Goal: Task Accomplishment & Management: Complete application form

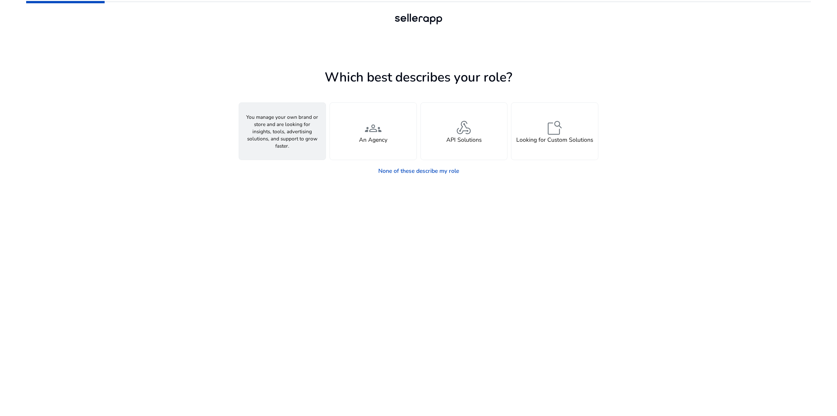
click at [280, 140] on h4 "A Seller" at bounding box center [282, 139] width 21 height 7
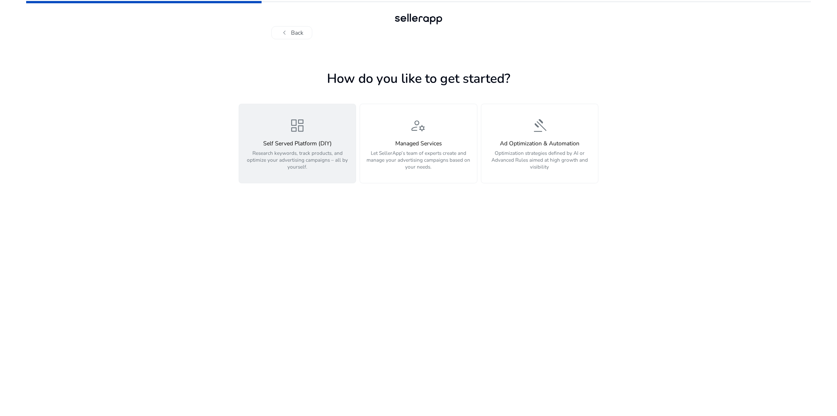
click at [315, 150] on p "Research keywords, track products, and optimize your advertising campaigns – al…" at bounding box center [297, 159] width 108 height 21
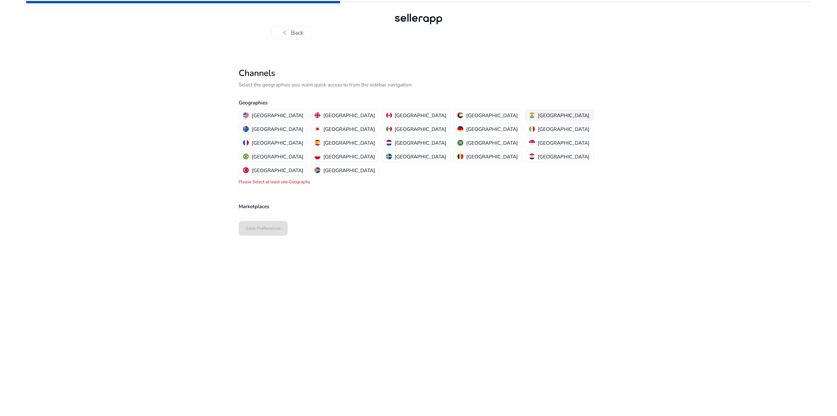
click at [538, 118] on p "[GEOGRAPHIC_DATA]" at bounding box center [564, 115] width 52 height 7
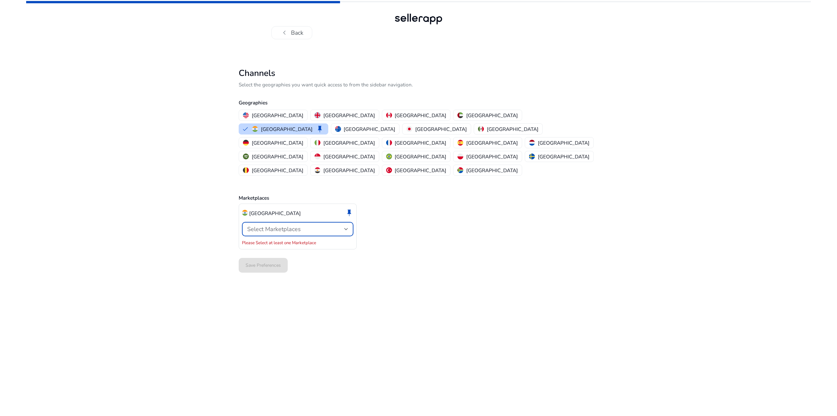
click at [306, 225] on div "Select Marketplaces" at bounding box center [295, 228] width 97 height 7
click at [304, 223] on mat-option "Amazon" at bounding box center [297, 219] width 111 height 16
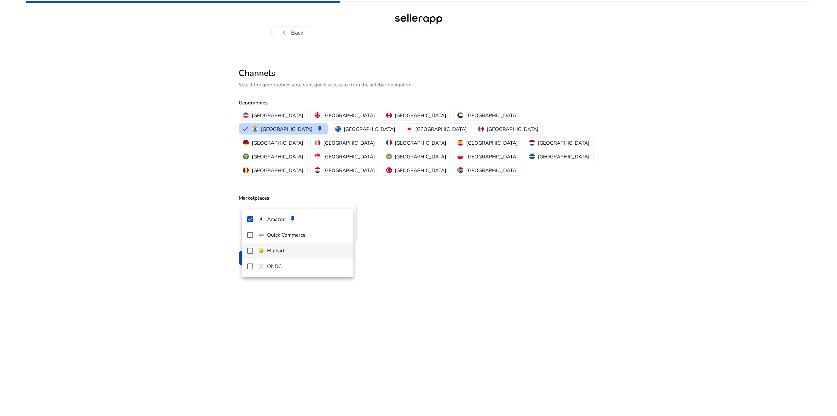
click at [249, 250] on mat-pseudo-checkbox at bounding box center [250, 251] width 6 height 6
click at [508, 246] on div at bounding box center [418, 208] width 837 height 416
click at [262, 254] on span "Save Preferences" at bounding box center [263, 257] width 35 height 7
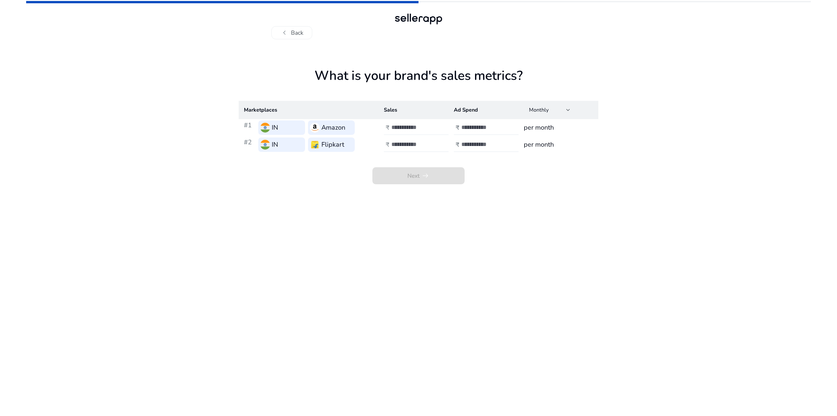
click at [408, 128] on input "number" at bounding box center [413, 127] width 44 height 7
click at [470, 129] on input "number" at bounding box center [483, 127] width 44 height 7
click at [537, 130] on h3 "per month" at bounding box center [558, 128] width 69 height 10
click at [401, 130] on input "number" at bounding box center [413, 127] width 44 height 7
click at [400, 128] on input "number" at bounding box center [413, 127] width 44 height 7
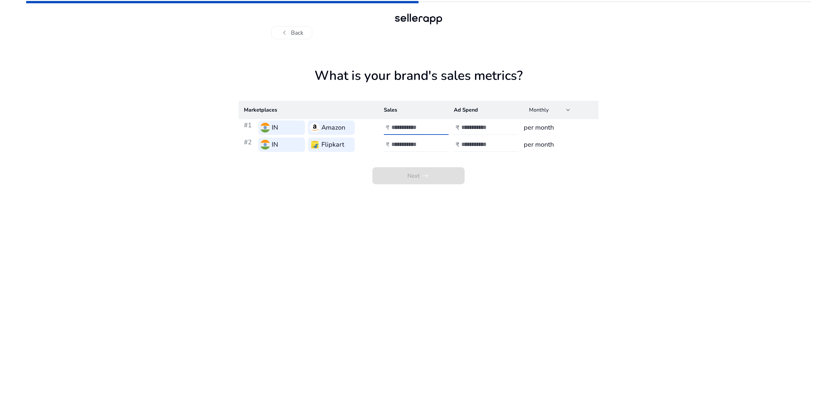
type input "*****"
click at [470, 129] on input "number" at bounding box center [483, 127] width 44 height 7
type input "****"
click at [434, 179] on span at bounding box center [418, 176] width 92 height 16
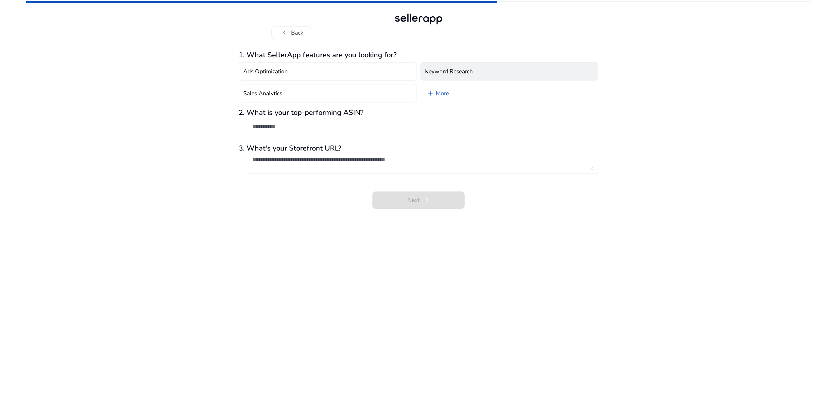
click at [472, 67] on button "Keyword Research" at bounding box center [509, 71] width 178 height 18
click at [436, 196] on span at bounding box center [418, 200] width 92 height 16
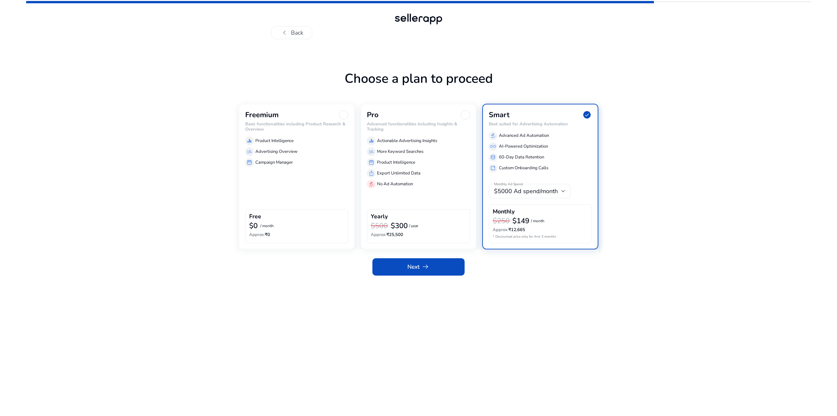
click at [345, 117] on div at bounding box center [343, 114] width 9 height 9
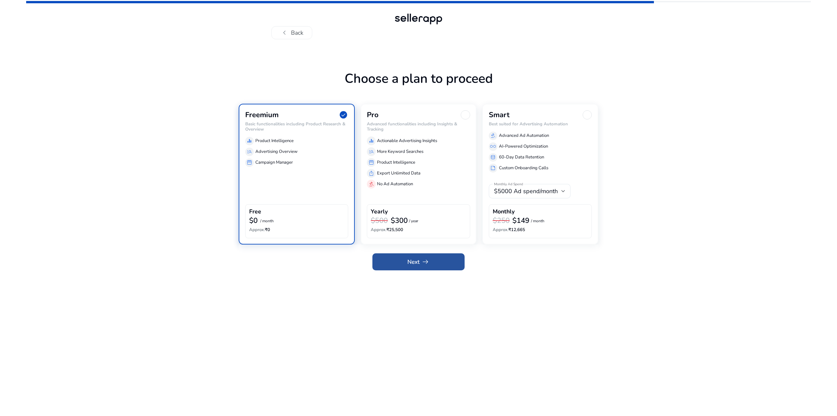
click at [437, 260] on span at bounding box center [418, 262] width 92 height 16
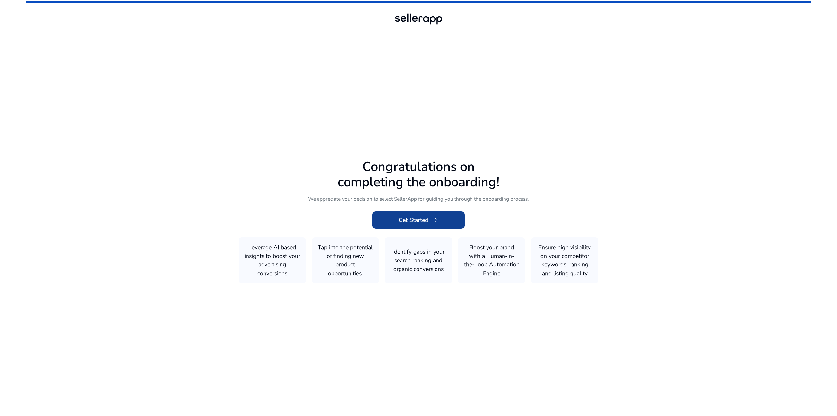
click at [445, 223] on span at bounding box center [418, 220] width 92 height 16
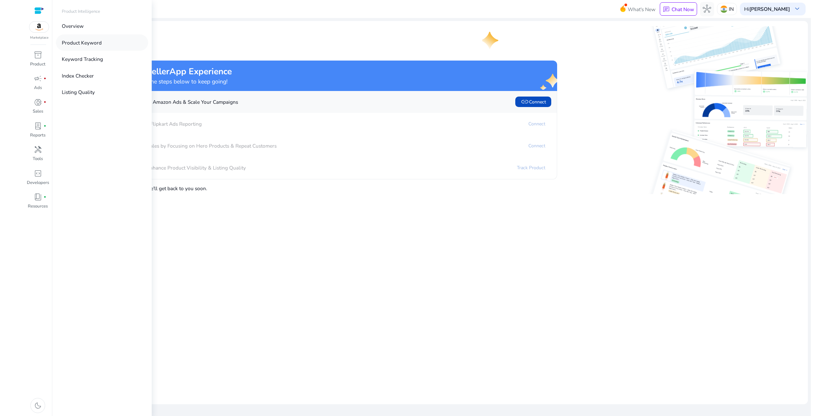
click at [93, 48] on link "Product Keyword" at bounding box center [102, 42] width 92 height 16
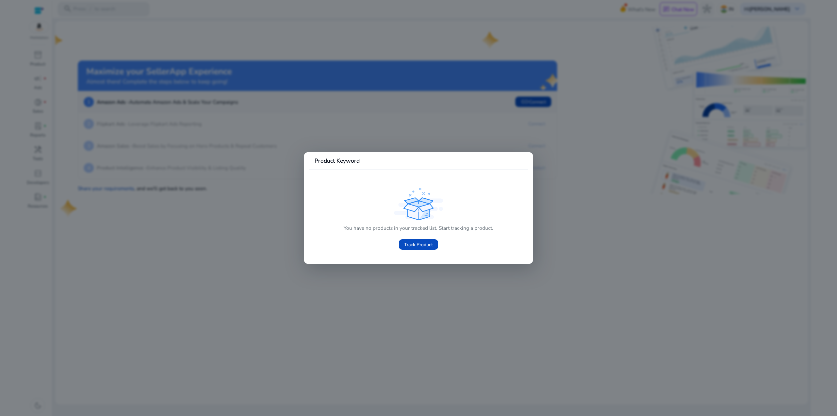
click at [240, 274] on div at bounding box center [418, 208] width 837 height 416
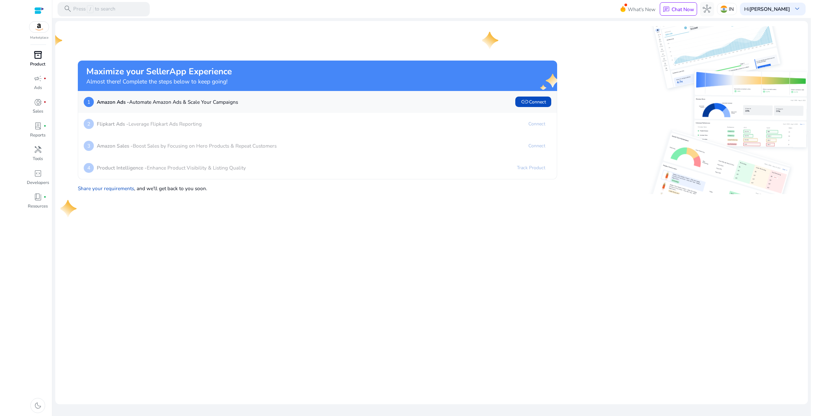
click at [40, 54] on span "inventory_2" at bounding box center [38, 55] width 9 height 9
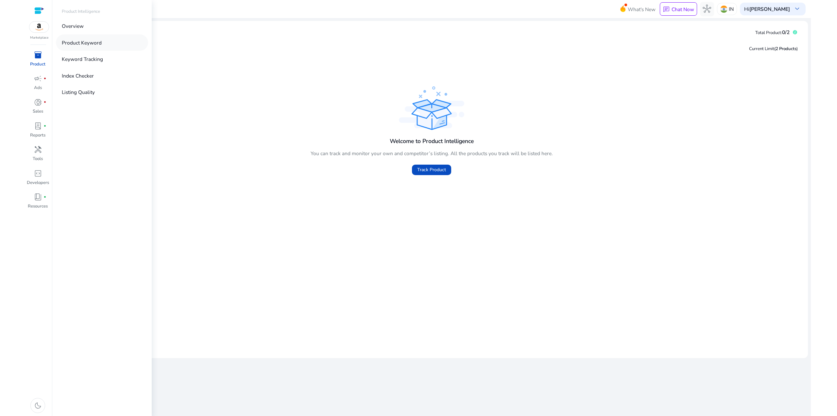
click at [93, 43] on p "Product Keyword" at bounding box center [82, 43] width 40 height 8
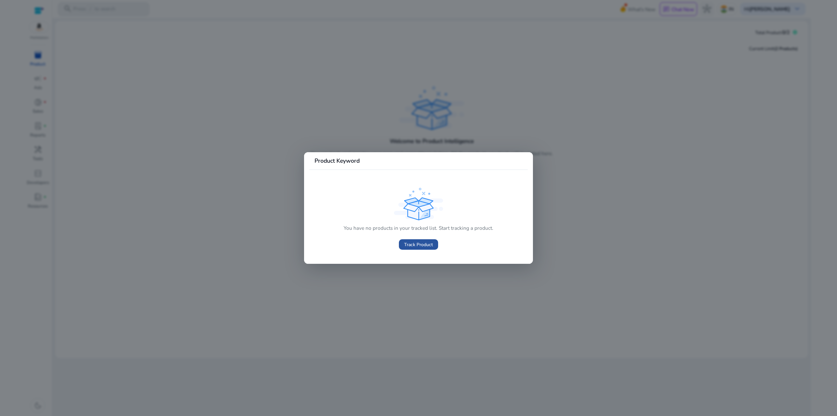
click at [422, 246] on span "Track Product" at bounding box center [418, 244] width 29 height 7
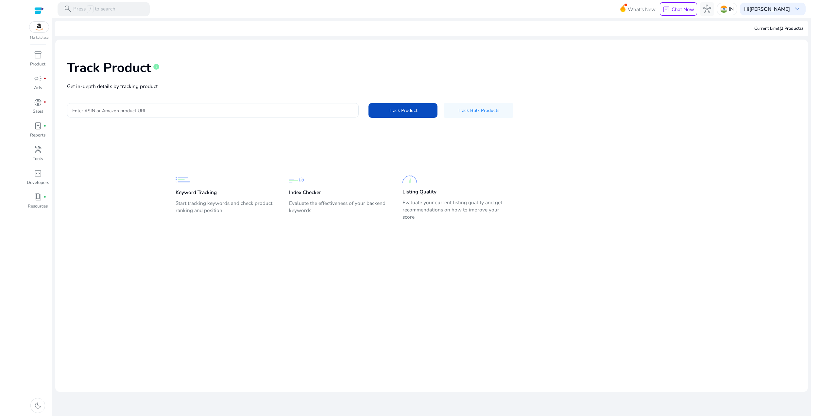
click at [96, 115] on div at bounding box center [212, 110] width 281 height 14
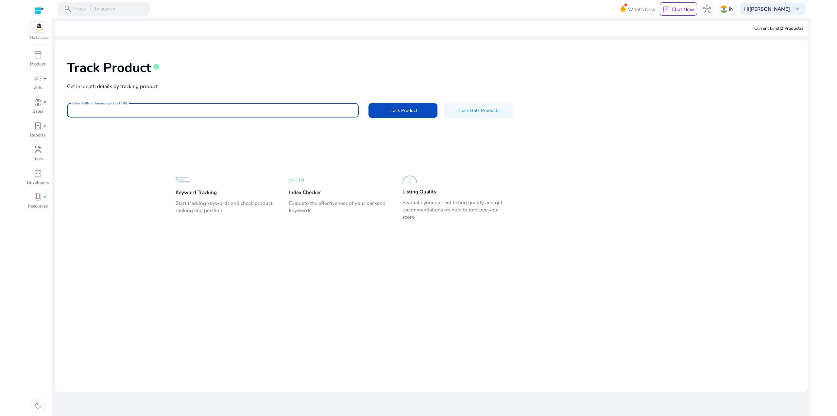
paste input "**********"
type input "**********"
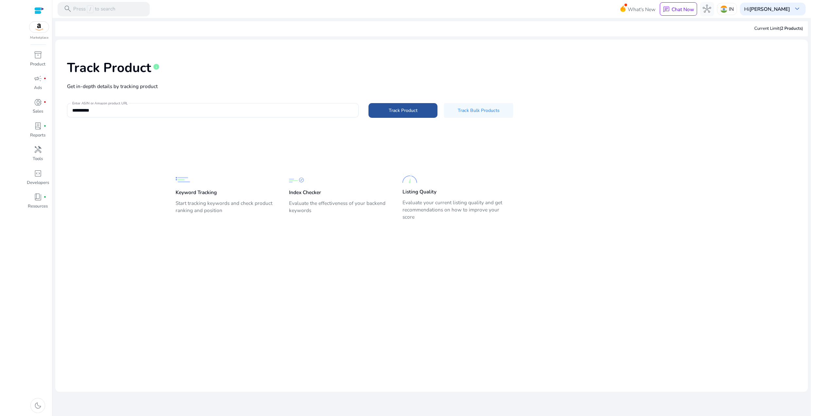
click at [418, 109] on span at bounding box center [402, 111] width 69 height 16
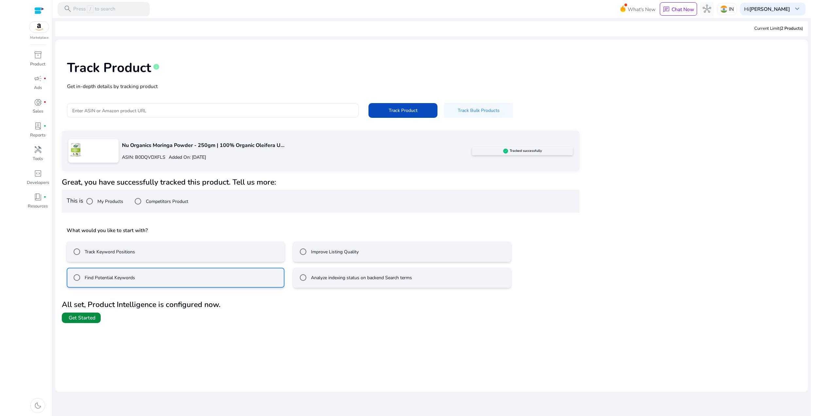
click at [92, 318] on span "Get Started" at bounding box center [82, 317] width 27 height 7
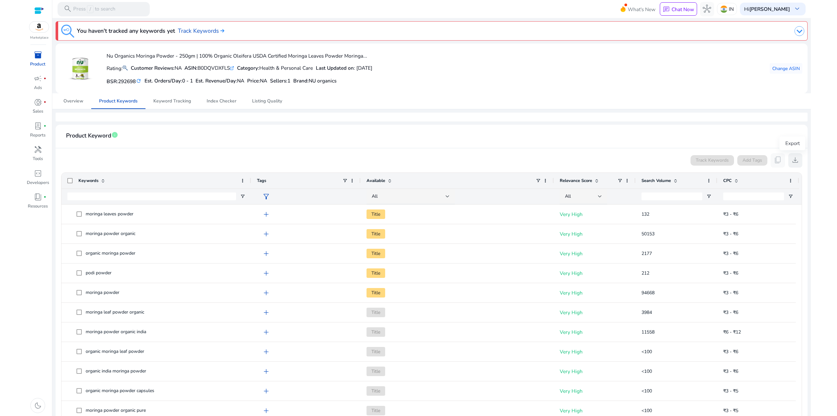
click at [796, 162] on span "download" at bounding box center [795, 160] width 9 height 9
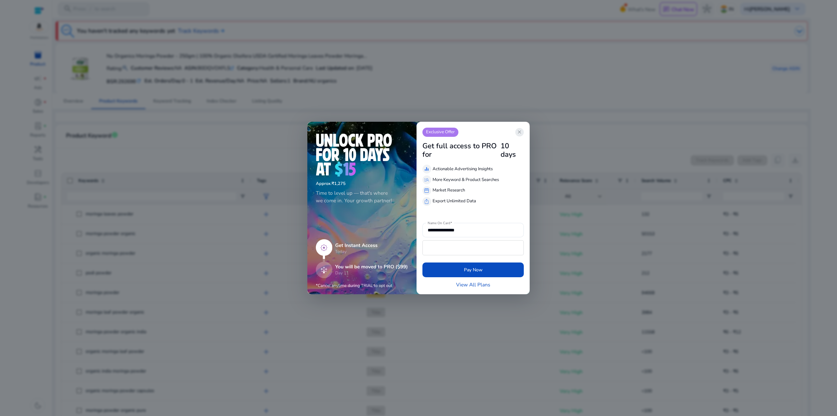
click at [521, 133] on span "close" at bounding box center [520, 132] width 6 height 6
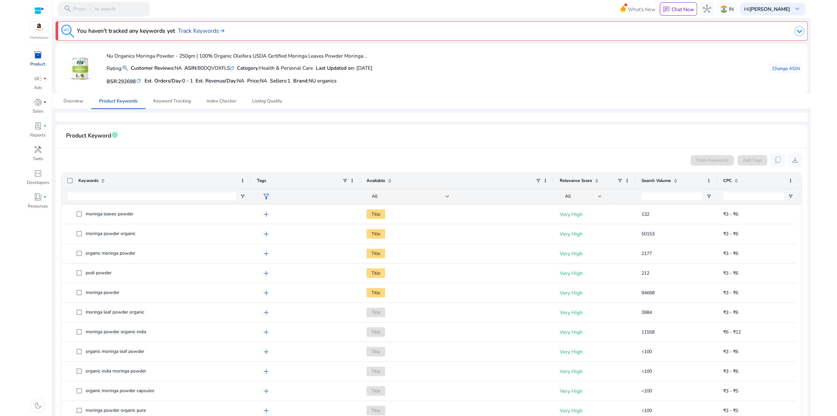
click at [575, 91] on mat-card "Nu Organics Moringa Powder - 250gm | 100% Organic Oleifera USDA Certified Morin…" at bounding box center [432, 68] width 752 height 50
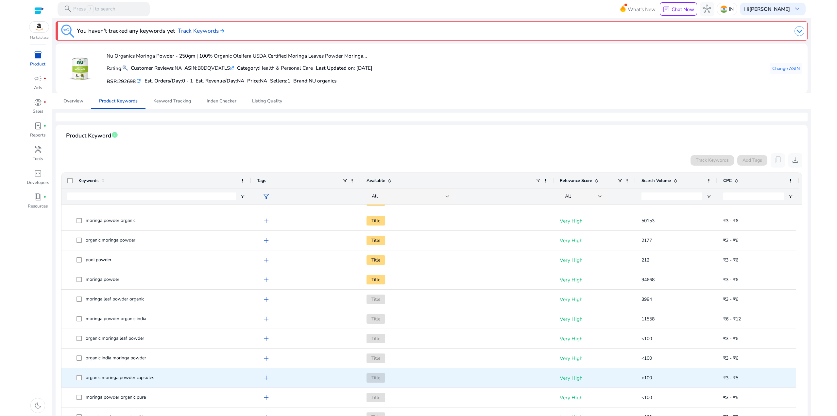
scroll to position [33, 0]
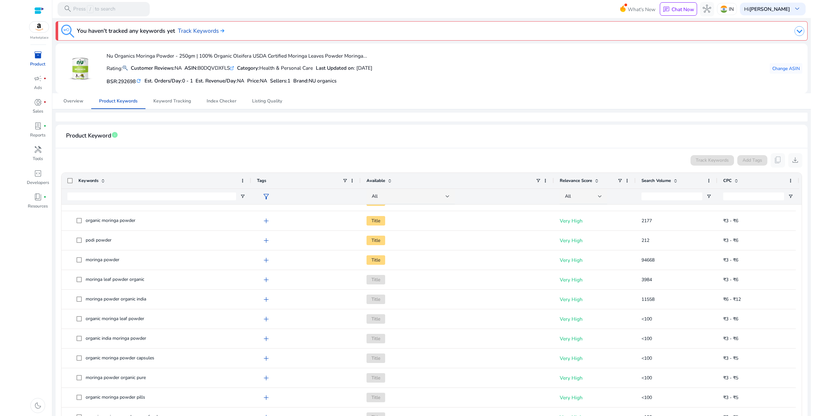
click at [676, 180] on span at bounding box center [675, 180] width 5 height 5
click at [677, 181] on span at bounding box center [675, 180] width 5 height 5
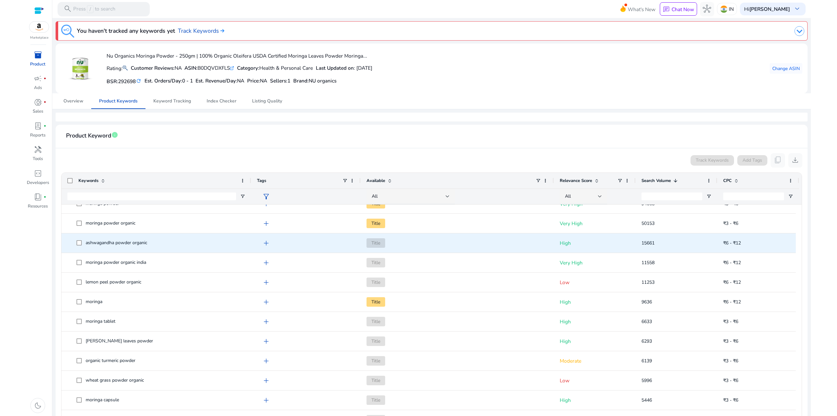
scroll to position [0, 0]
